Goal: Task Accomplishment & Management: Manage account settings

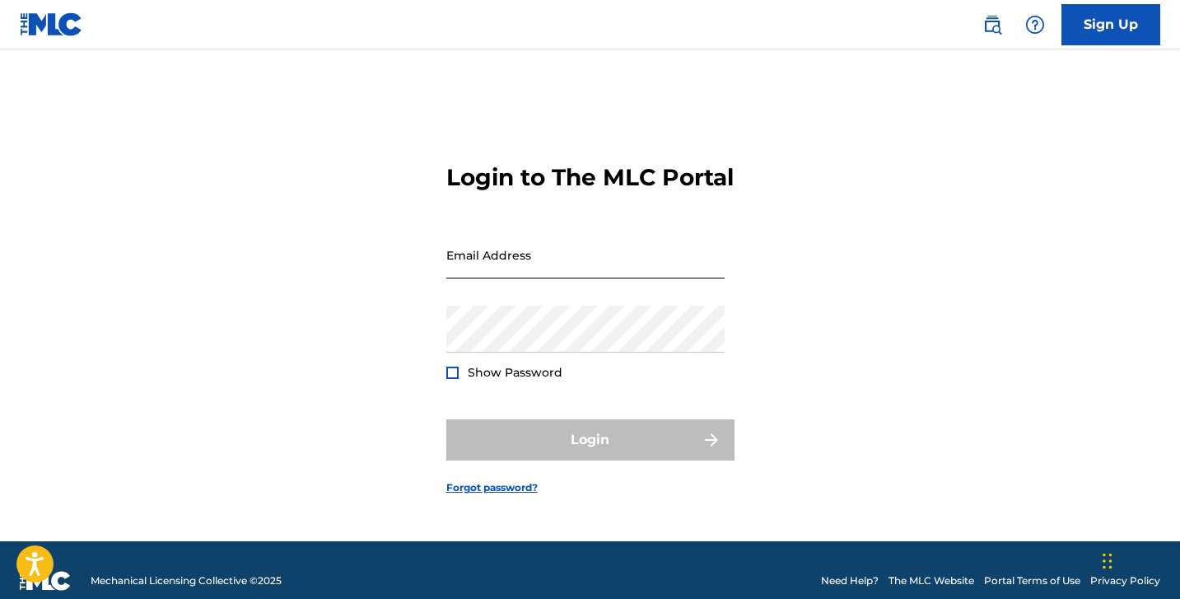
click at [647, 278] on input "Email Address" at bounding box center [585, 254] width 278 height 47
click at [569, 277] on input "Email Address" at bounding box center [585, 254] width 278 height 47
type input "jagentkliss@gmail.com"
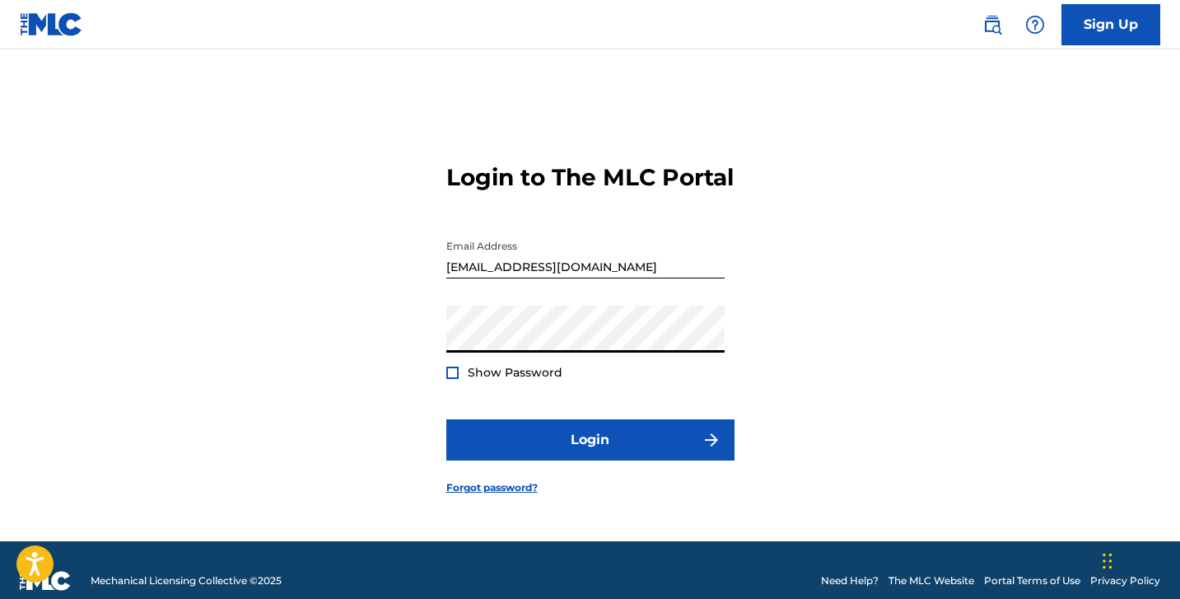
click at [446, 419] on button "Login" at bounding box center [590, 439] width 288 height 41
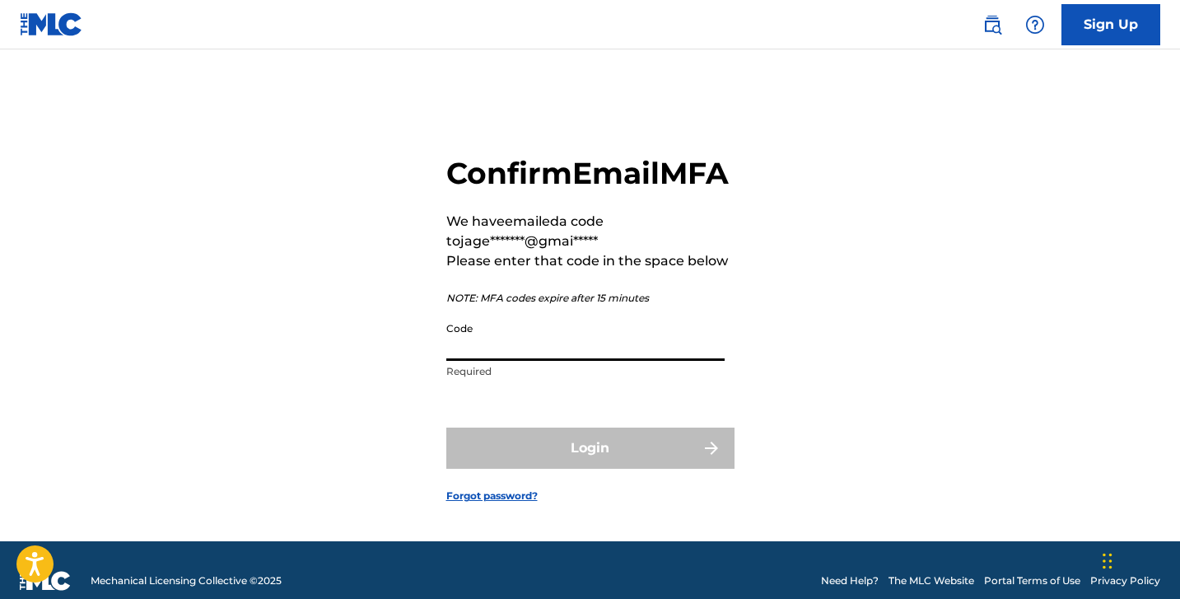
click at [671, 361] on input "Code" at bounding box center [585, 337] width 278 height 47
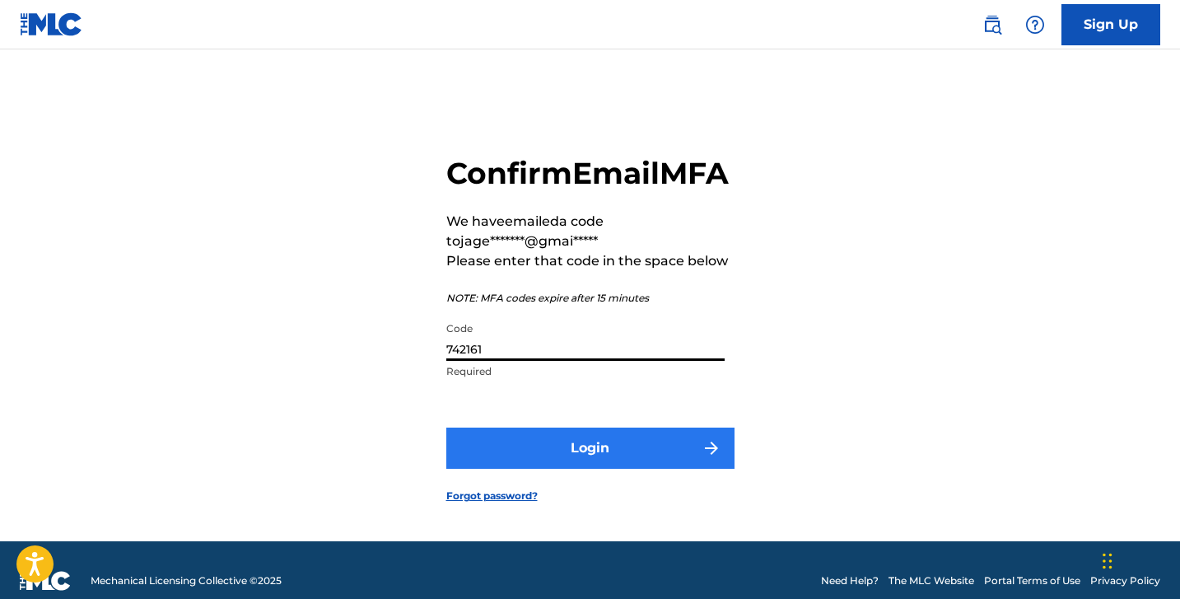
type input "742161"
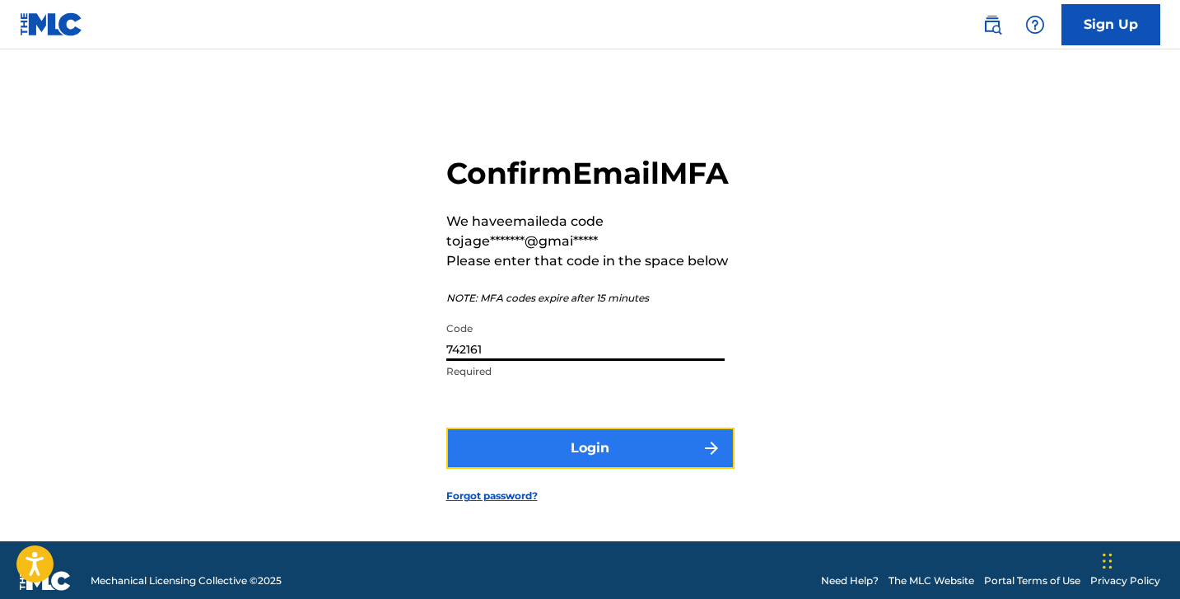
click at [677, 469] on button "Login" at bounding box center [590, 447] width 288 height 41
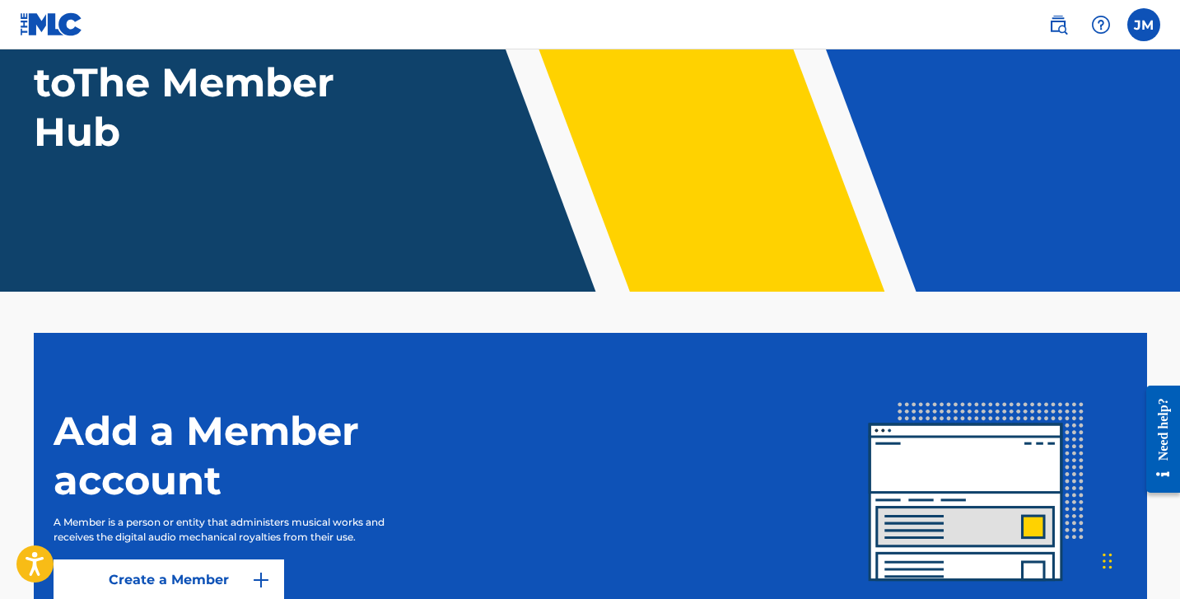
scroll to position [181, 0]
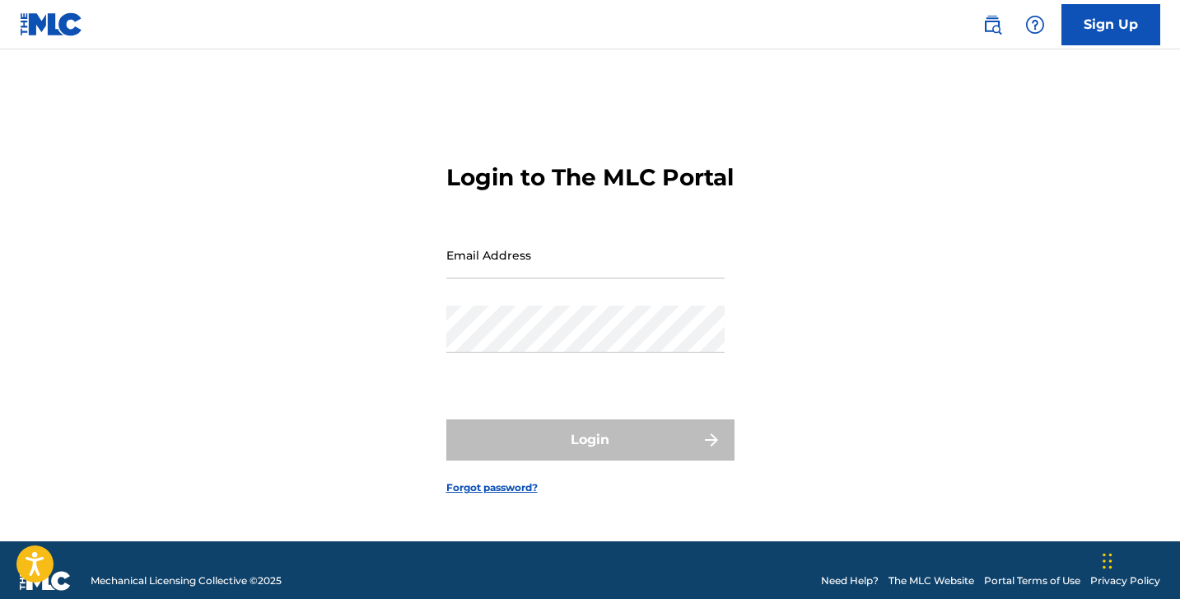
click at [566, 278] on input "Email Address" at bounding box center [585, 254] width 278 height 47
